Goal: Task Accomplishment & Management: Manage account settings

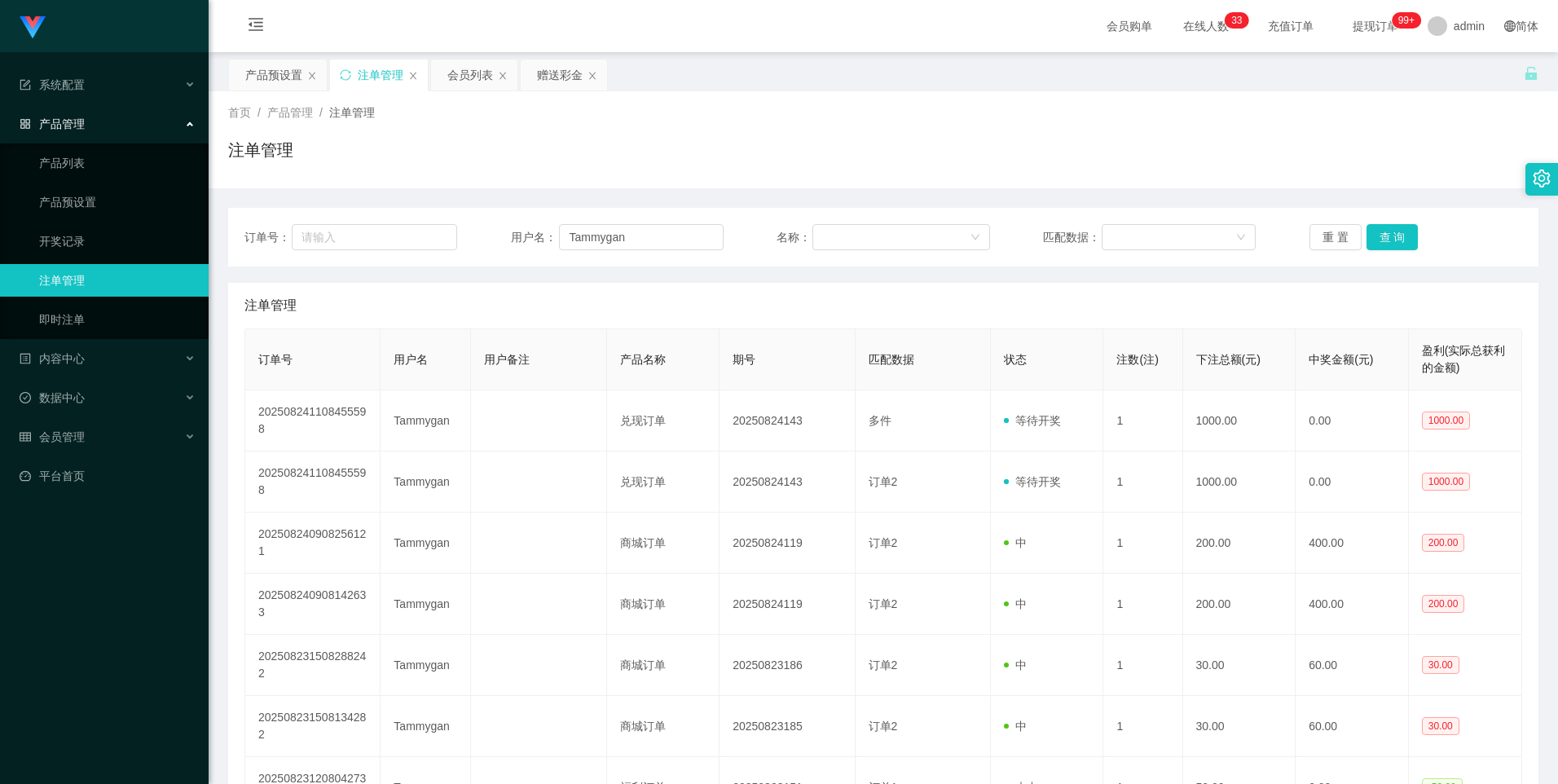
click at [556, 82] on div "赠送彩金" at bounding box center [559, 75] width 45 height 31
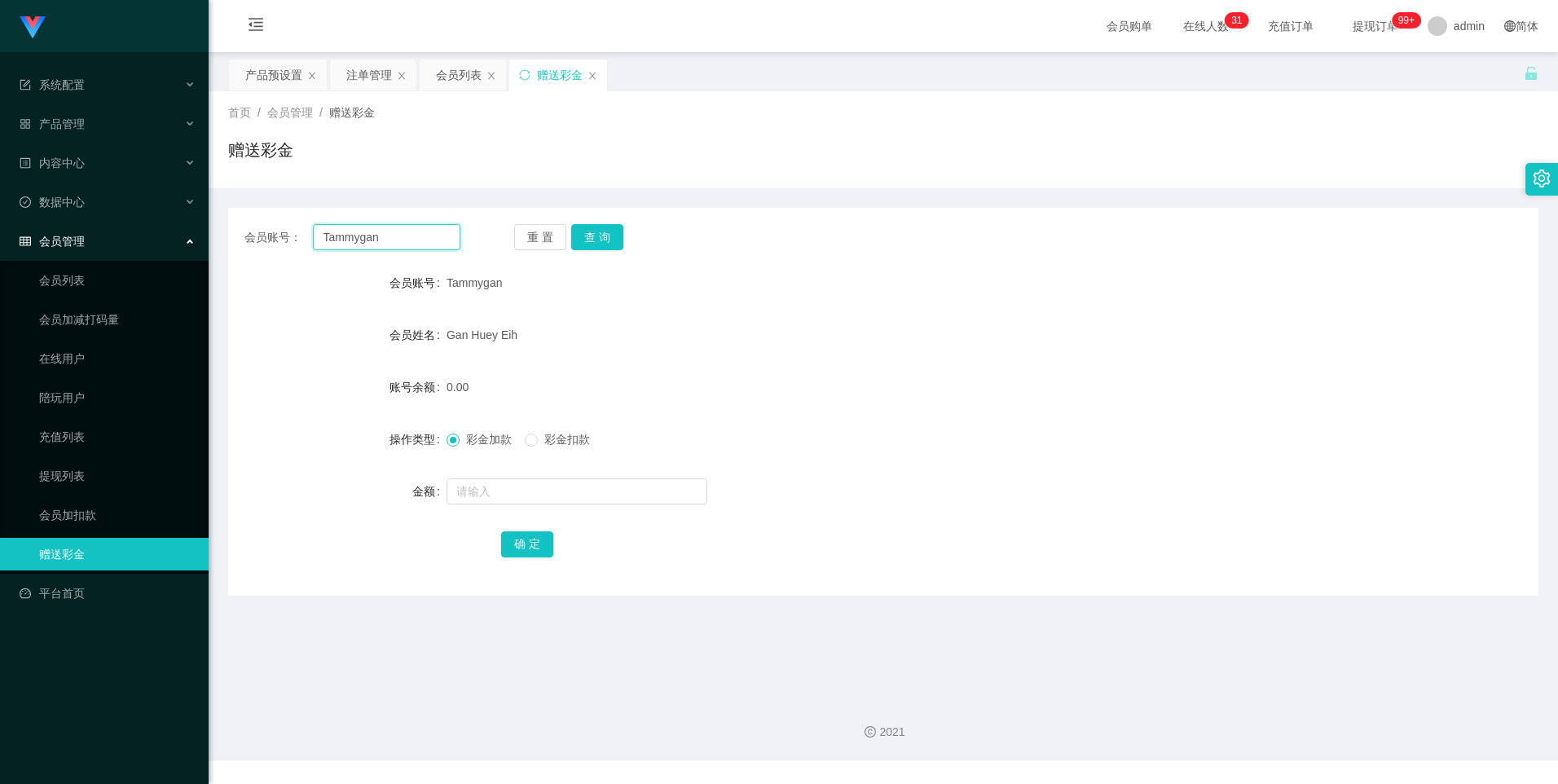
click at [448, 232] on input "Tammygan" at bounding box center [386, 237] width 147 height 26
paste input "Wheqi97"
type input "Wheqi97"
click at [613, 239] on button "查 询" at bounding box center [597, 237] width 52 height 26
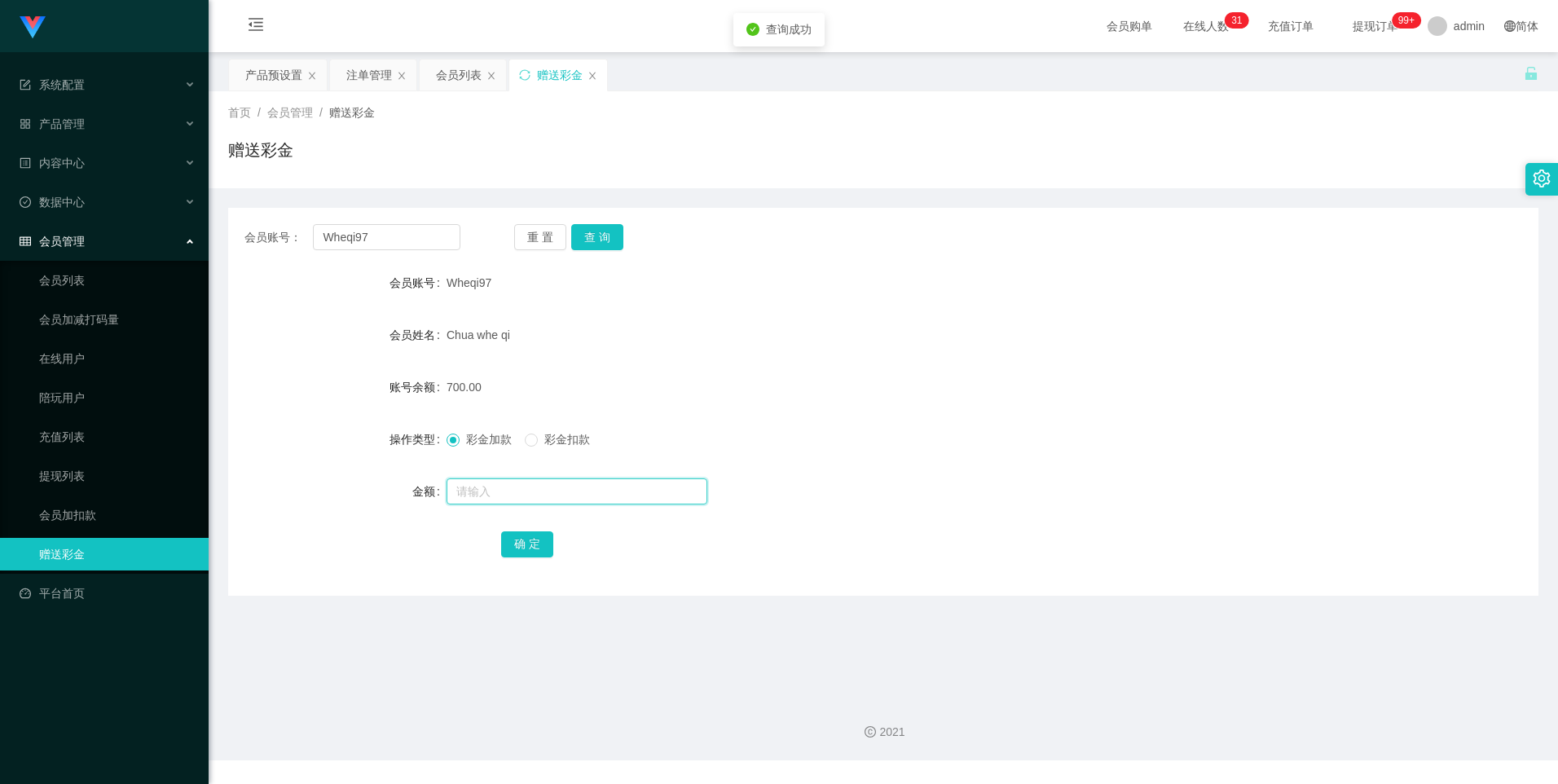
click at [490, 491] on input "text" at bounding box center [577, 491] width 261 height 26
type input "2000"
click at [522, 542] on button "确 定" at bounding box center [527, 544] width 52 height 26
click at [252, 67] on div "产品预设置" at bounding box center [273, 75] width 57 height 31
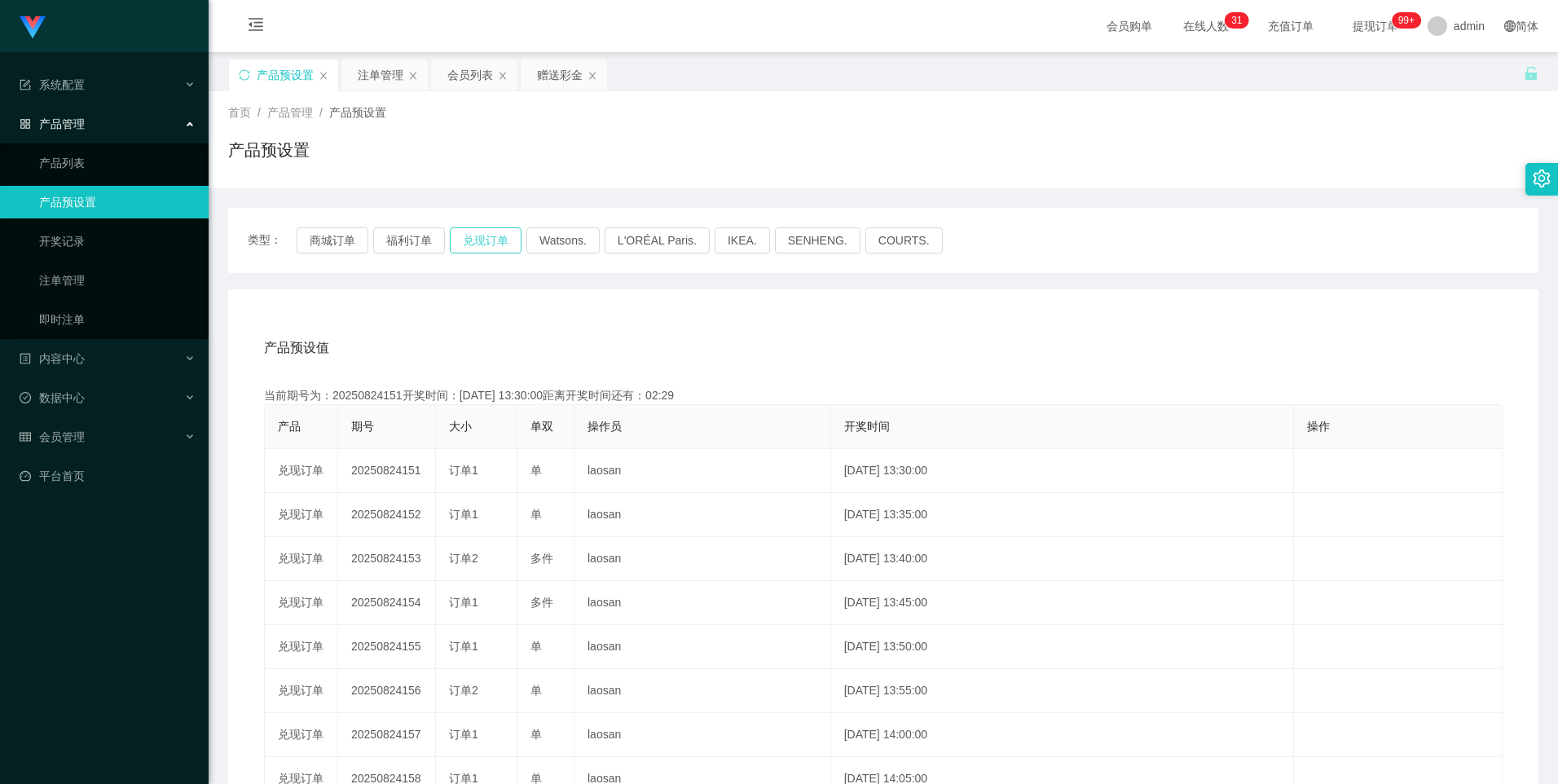
click at [506, 243] on button "兑现订单" at bounding box center [486, 240] width 72 height 26
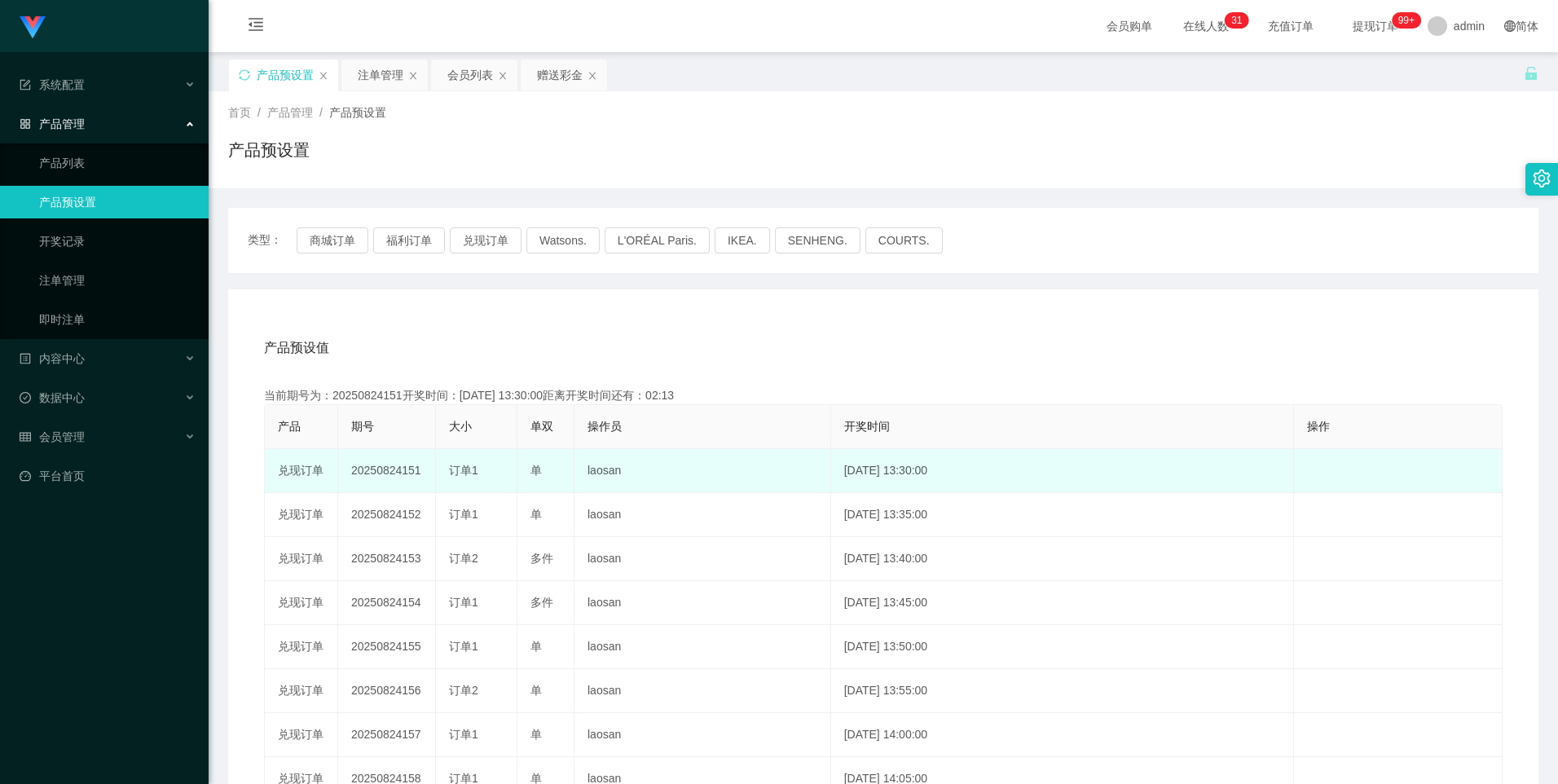
click at [380, 465] on td "20250824151" at bounding box center [387, 471] width 97 height 44
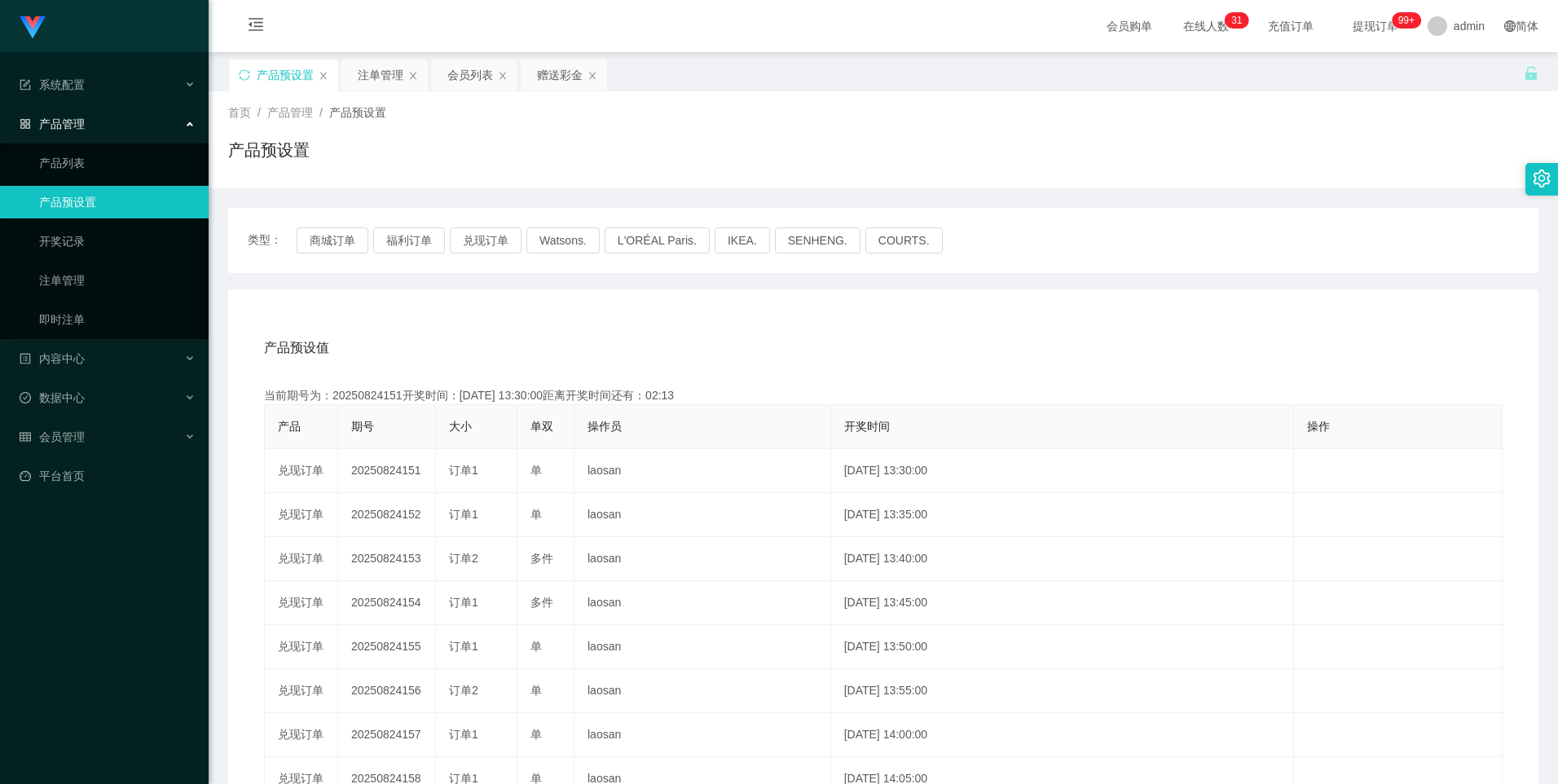
copy td "20250824151"
click at [521, 236] on button "兑现订单" at bounding box center [486, 240] width 72 height 26
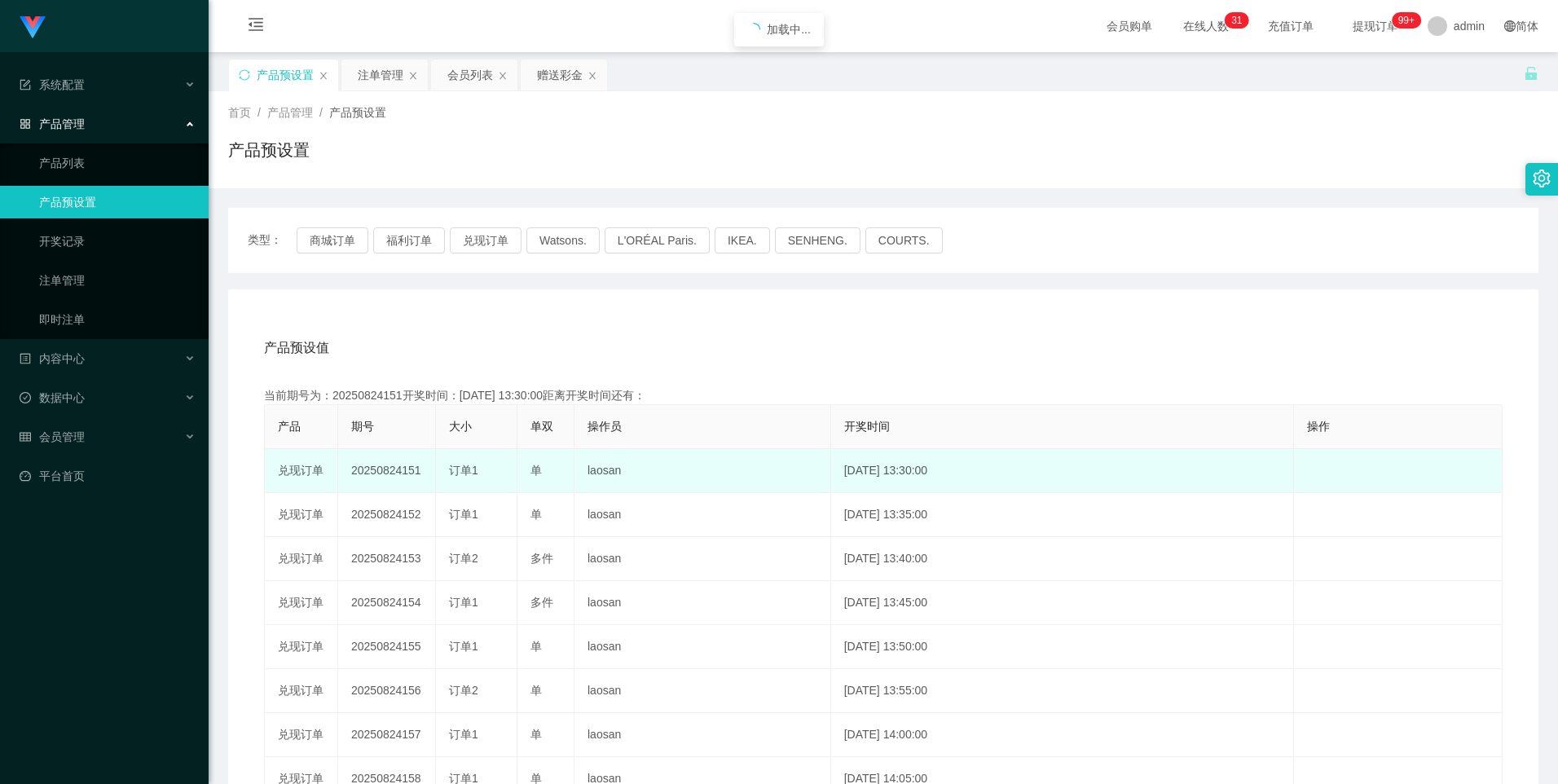
click at [394, 476] on td "20250824151" at bounding box center [387, 471] width 97 height 44
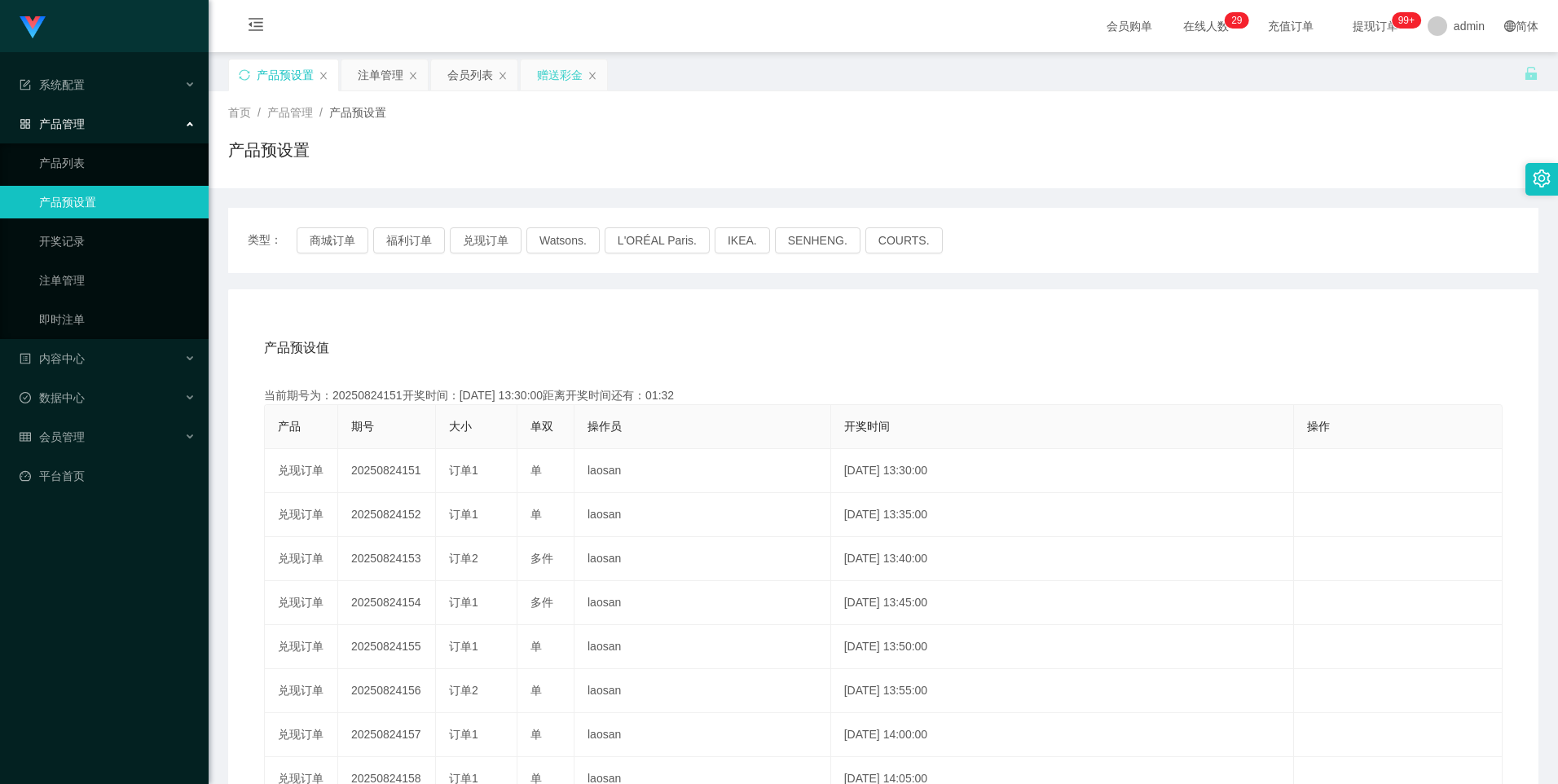
click at [546, 79] on div "赠送彩金" at bounding box center [559, 75] width 45 height 31
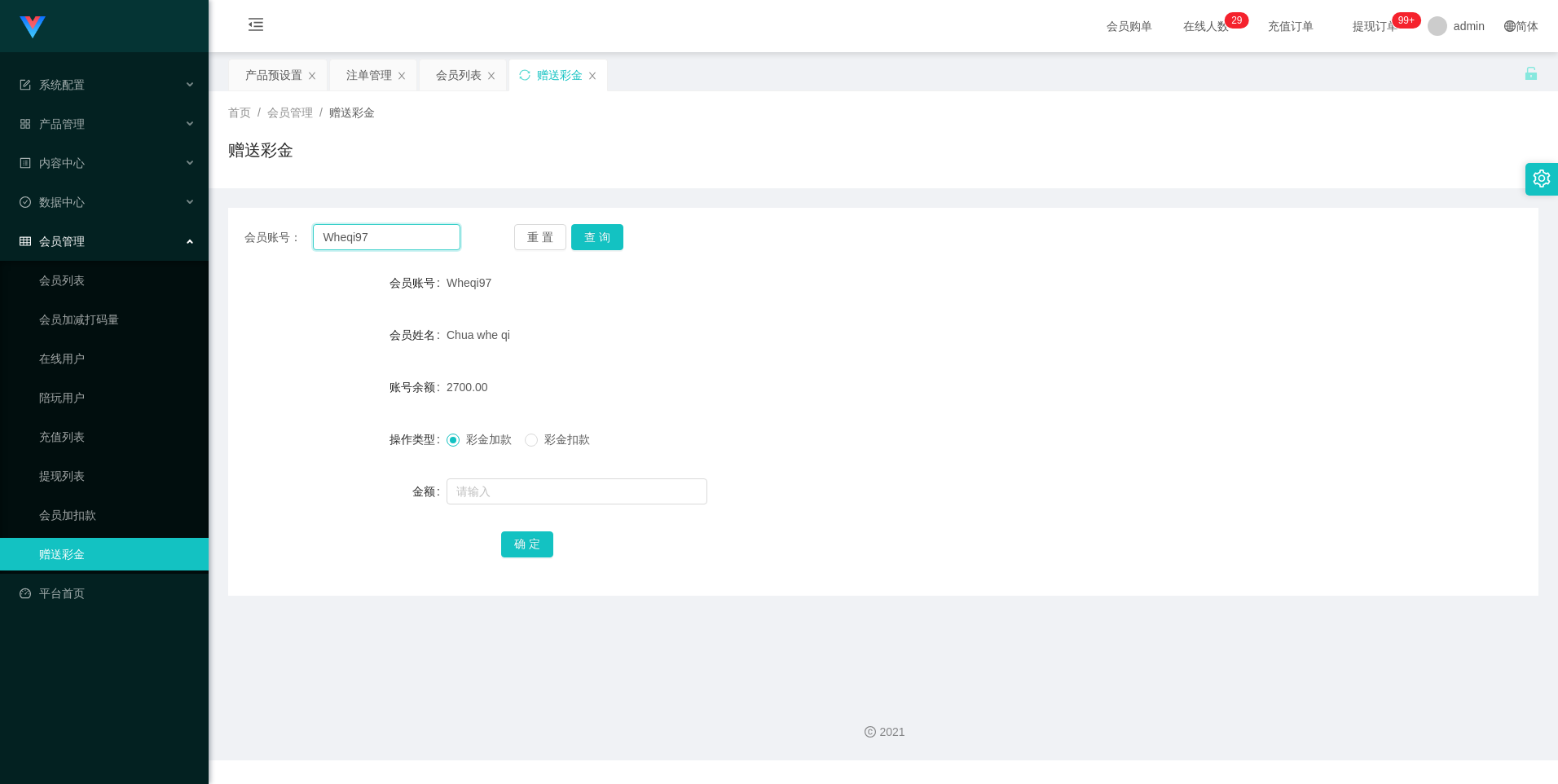
click at [397, 235] on input "Wheqi97" at bounding box center [386, 237] width 147 height 26
click at [362, 79] on div "注单管理" at bounding box center [368, 75] width 45 height 31
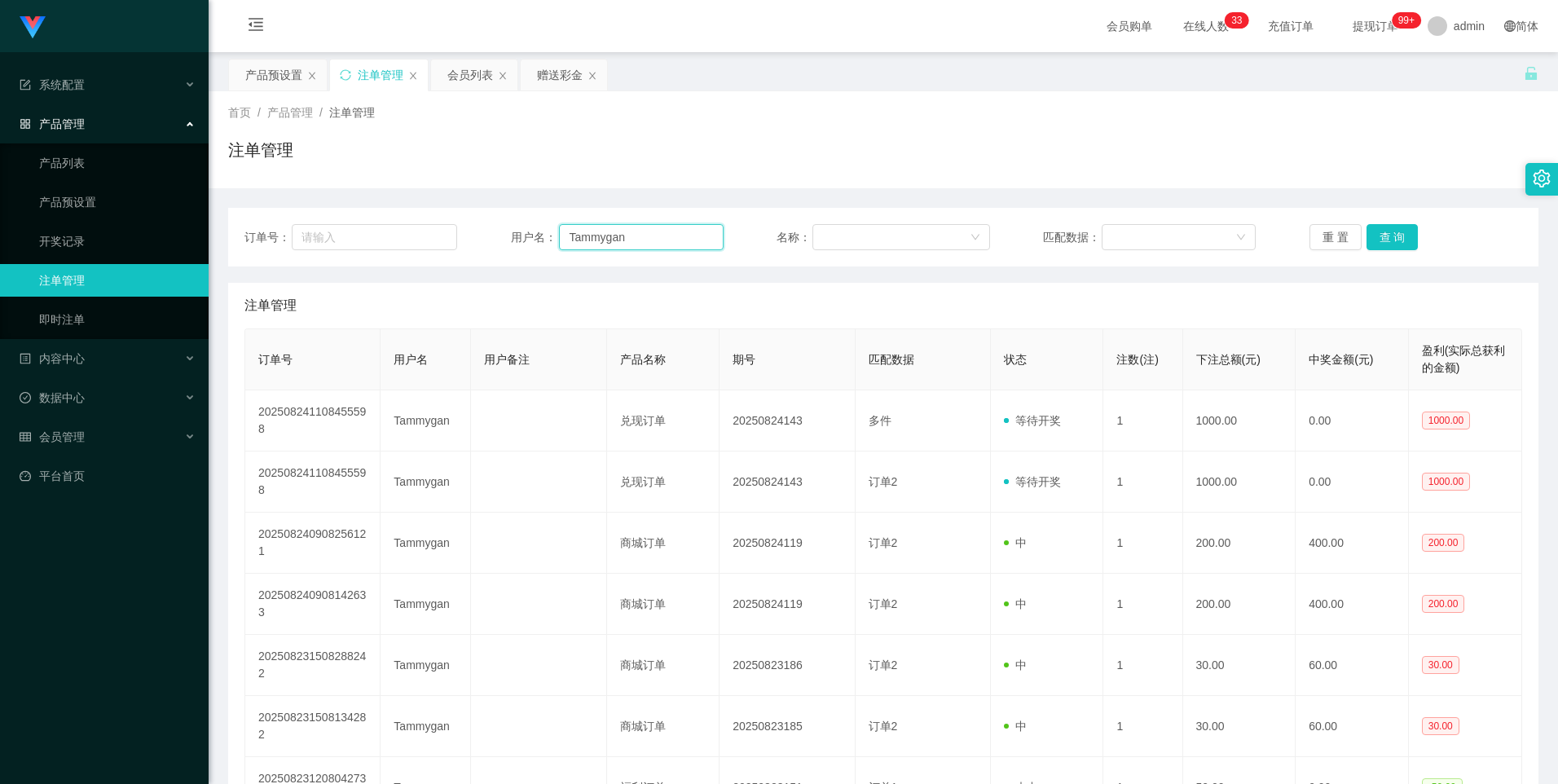
click at [643, 237] on input "Tammygan" at bounding box center [641, 237] width 165 height 26
paste input "Wheqi97"
type input "Wheqi97"
click at [1390, 238] on button "查 询" at bounding box center [1392, 237] width 52 height 26
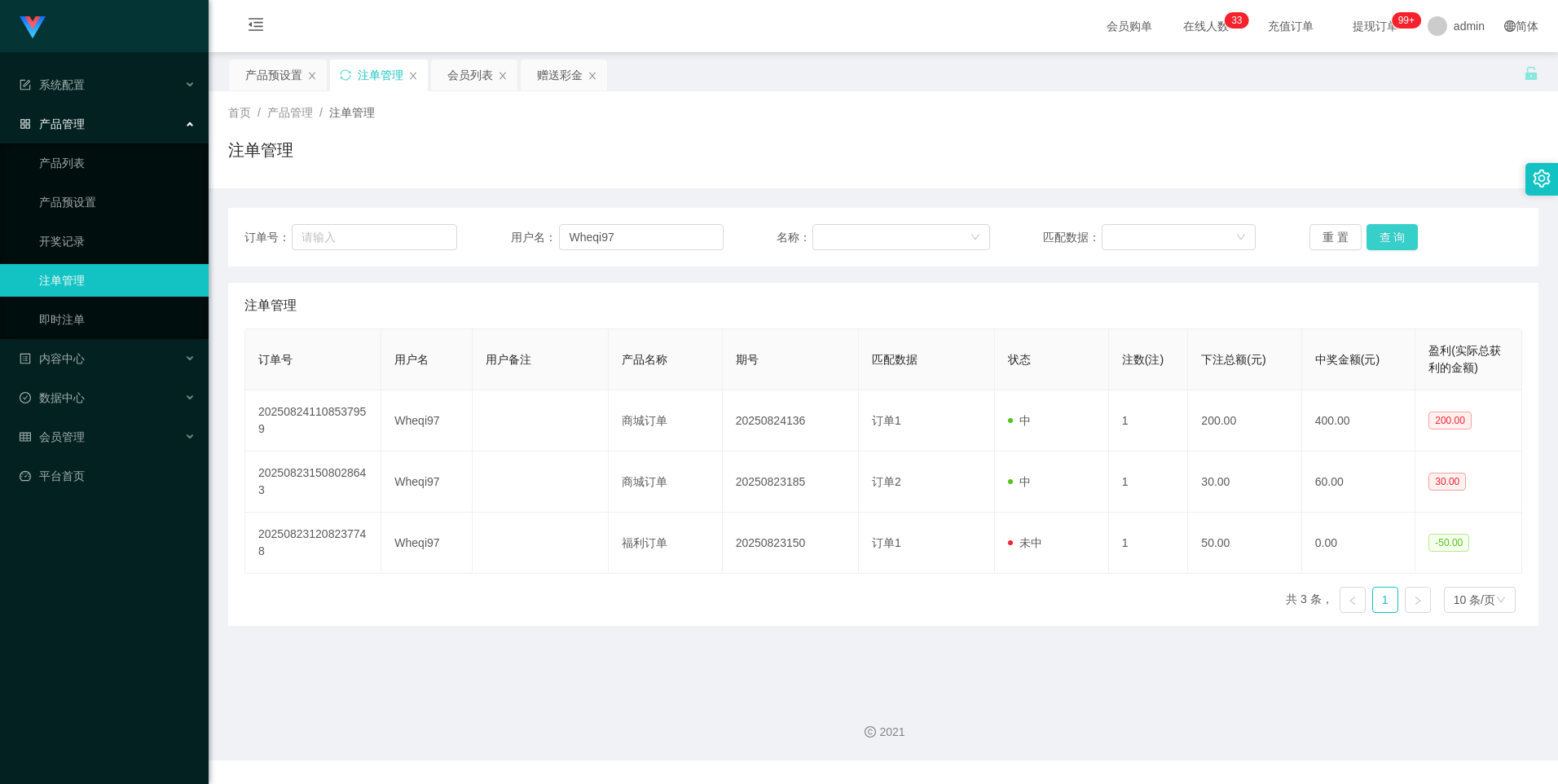
click at [1399, 239] on button "查 询" at bounding box center [1392, 237] width 52 height 26
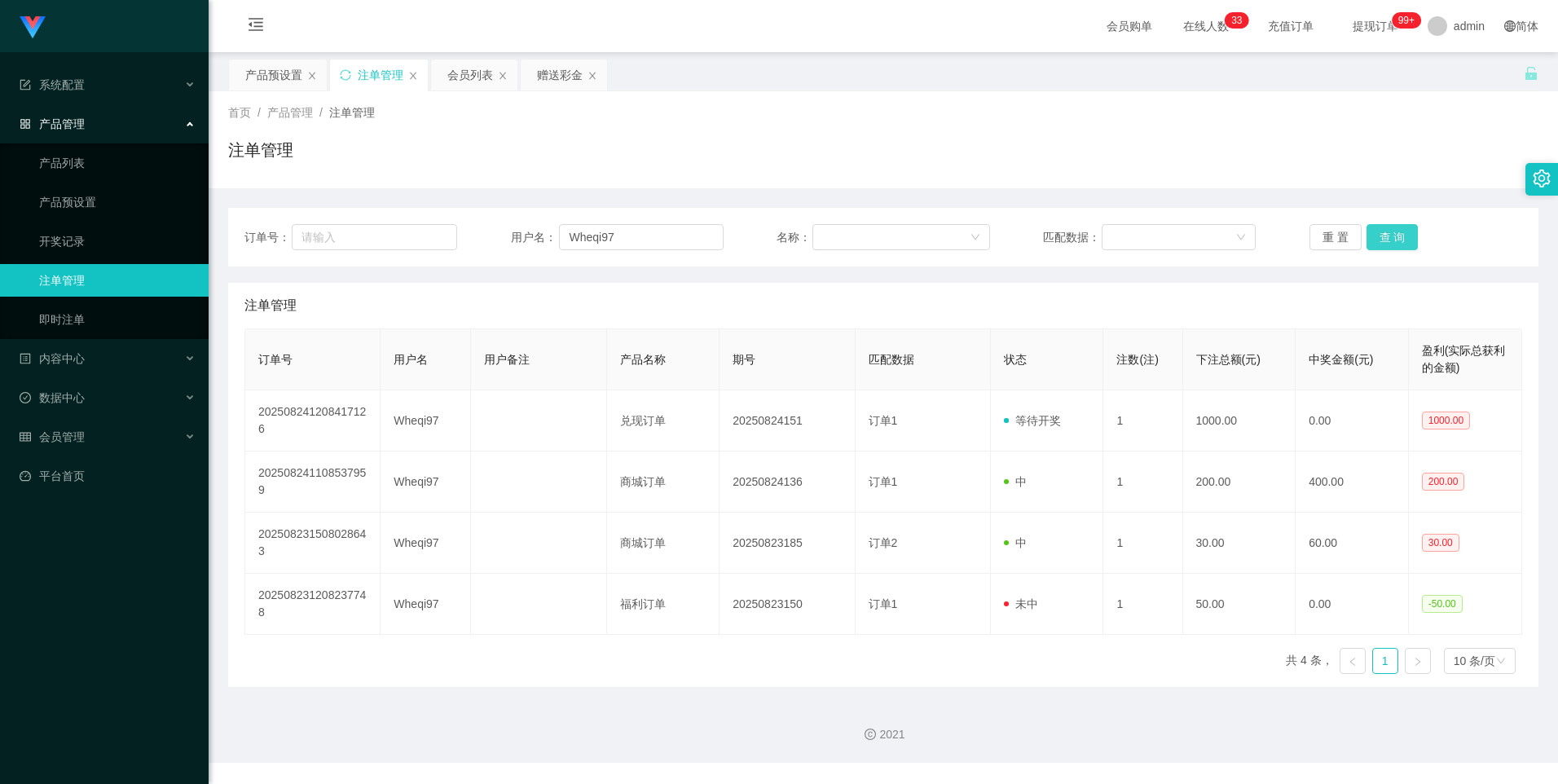
click at [1399, 239] on button "查 询" at bounding box center [1392, 237] width 52 height 26
click at [261, 78] on div "产品预设置" at bounding box center [273, 75] width 57 height 31
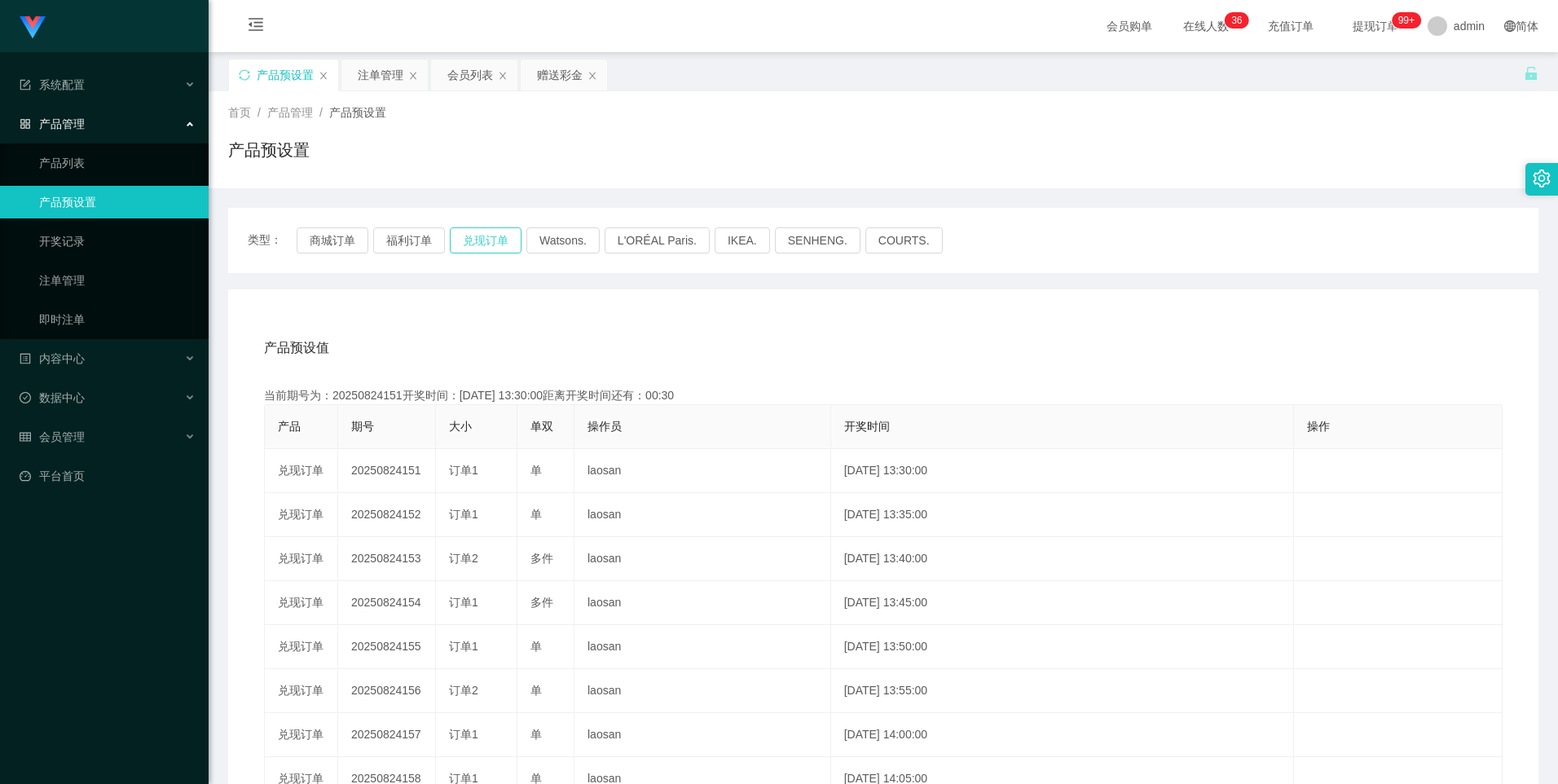
click at [506, 232] on button "兑现订单" at bounding box center [486, 240] width 72 height 26
click at [548, 84] on div "赠送彩金" at bounding box center [559, 75] width 45 height 31
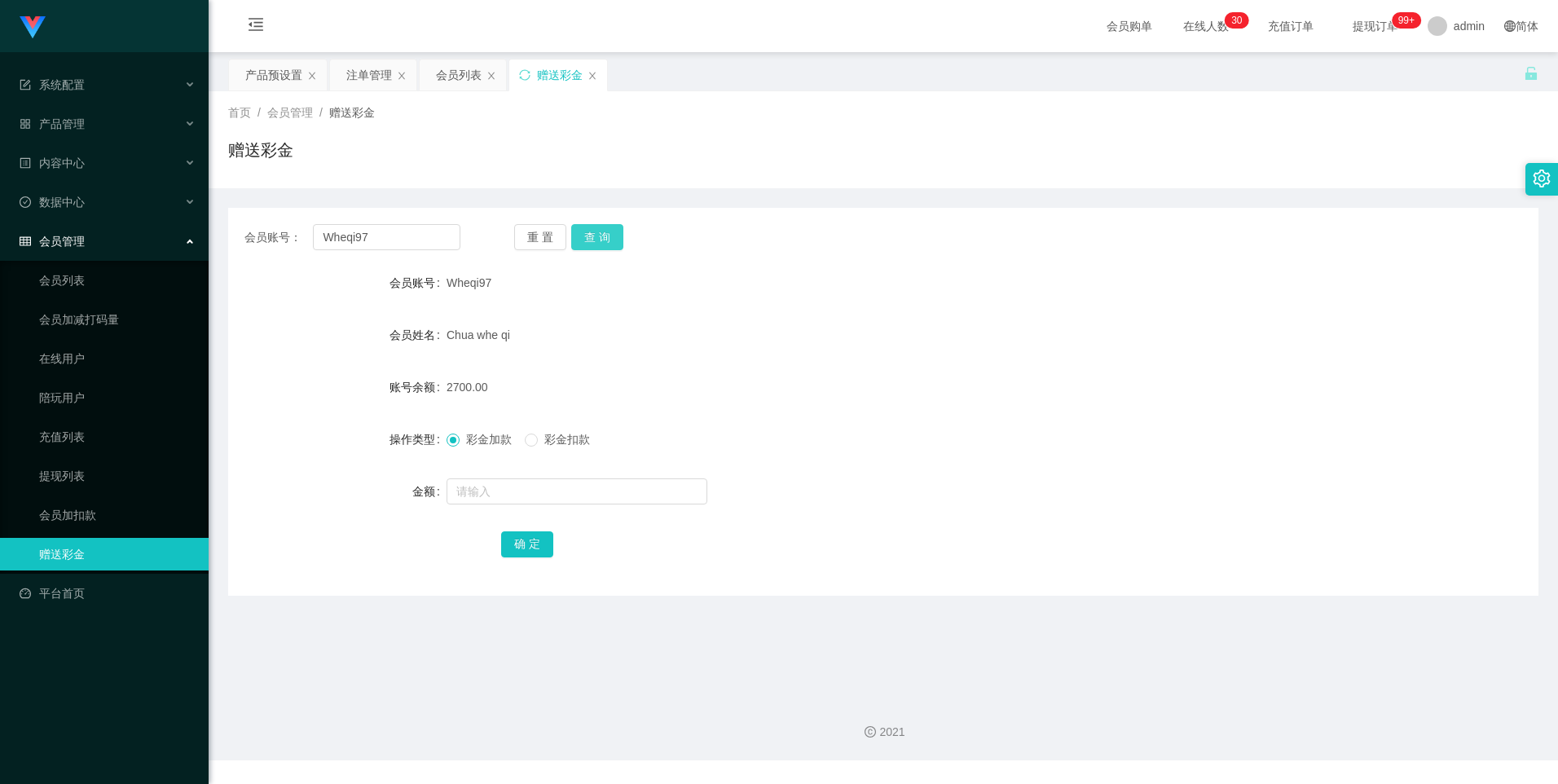
click at [618, 249] on button "查 询" at bounding box center [597, 237] width 52 height 26
click at [449, 73] on div "会员列表" at bounding box center [458, 75] width 45 height 31
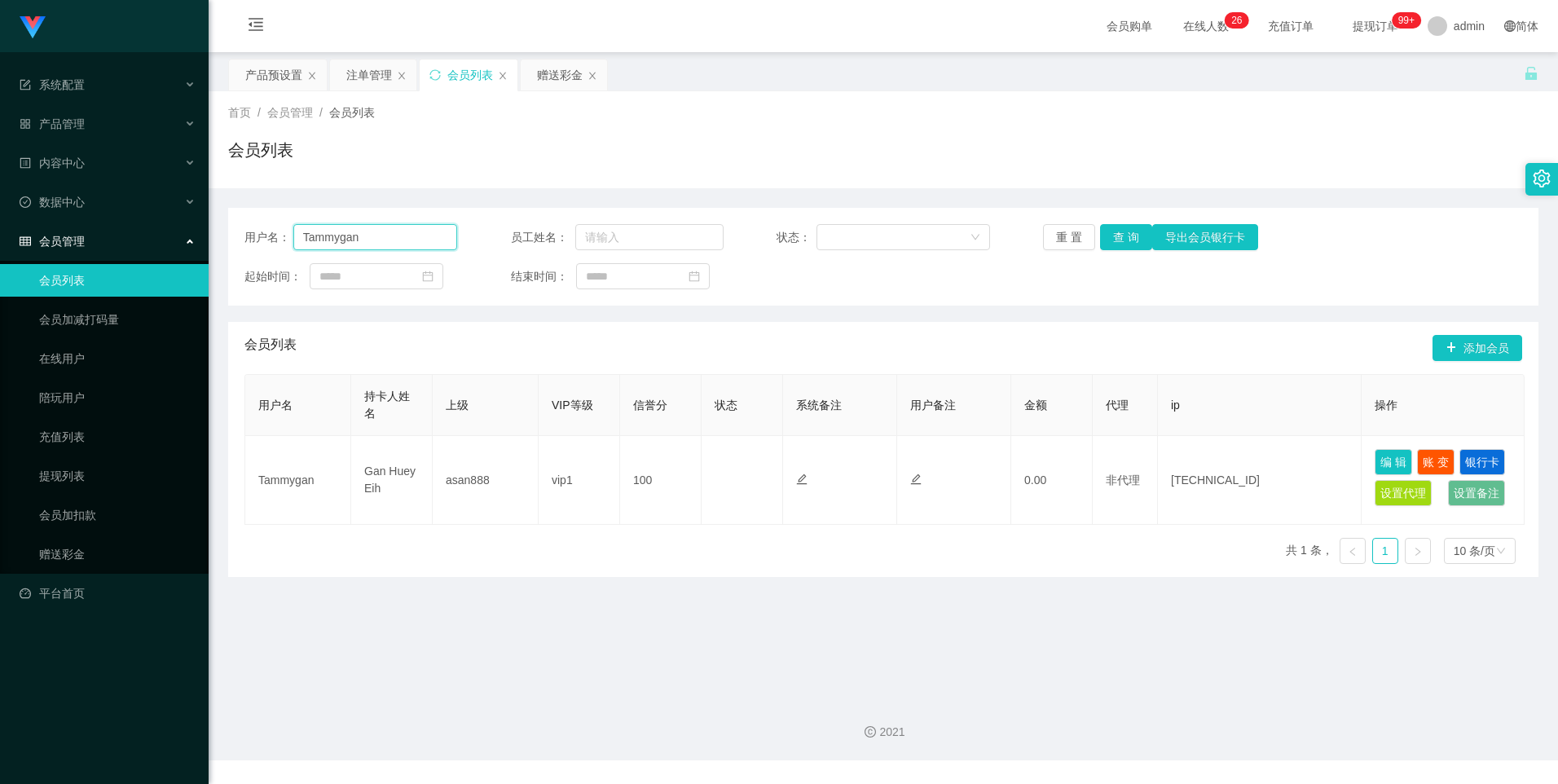
click at [402, 236] on input "Tammygan" at bounding box center [375, 237] width 165 height 26
click at [1122, 231] on button "查 询" at bounding box center [1126, 237] width 52 height 26
click at [403, 243] on input "Tammygan" at bounding box center [375, 237] width 165 height 26
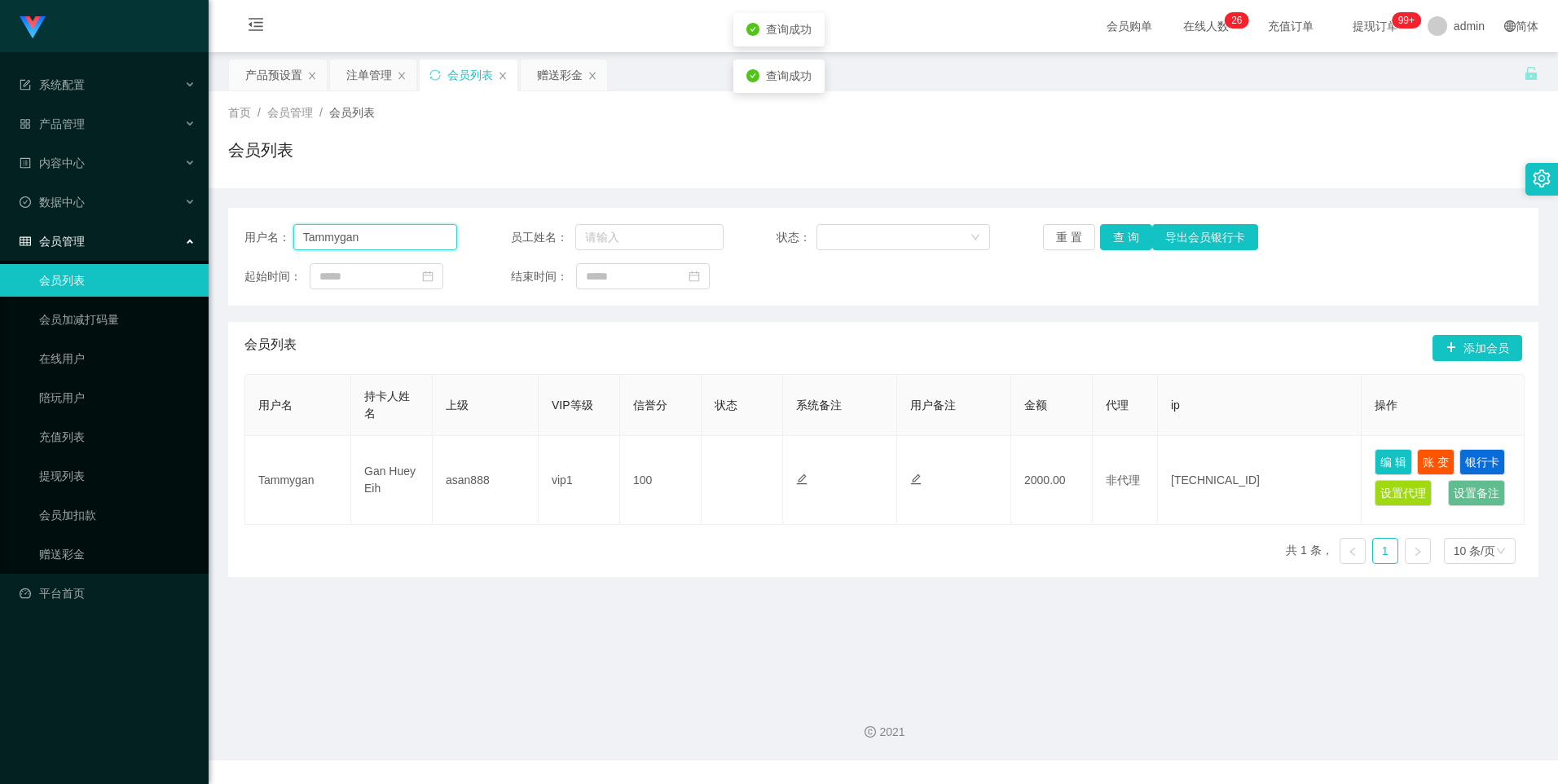
click at [403, 243] on input "Tammygan" at bounding box center [375, 237] width 165 height 26
paste input "Wheqi97"
type input "Wheqi97"
click at [1119, 235] on button "查 询" at bounding box center [1126, 237] width 52 height 26
